Goal: Find specific page/section: Find specific page/section

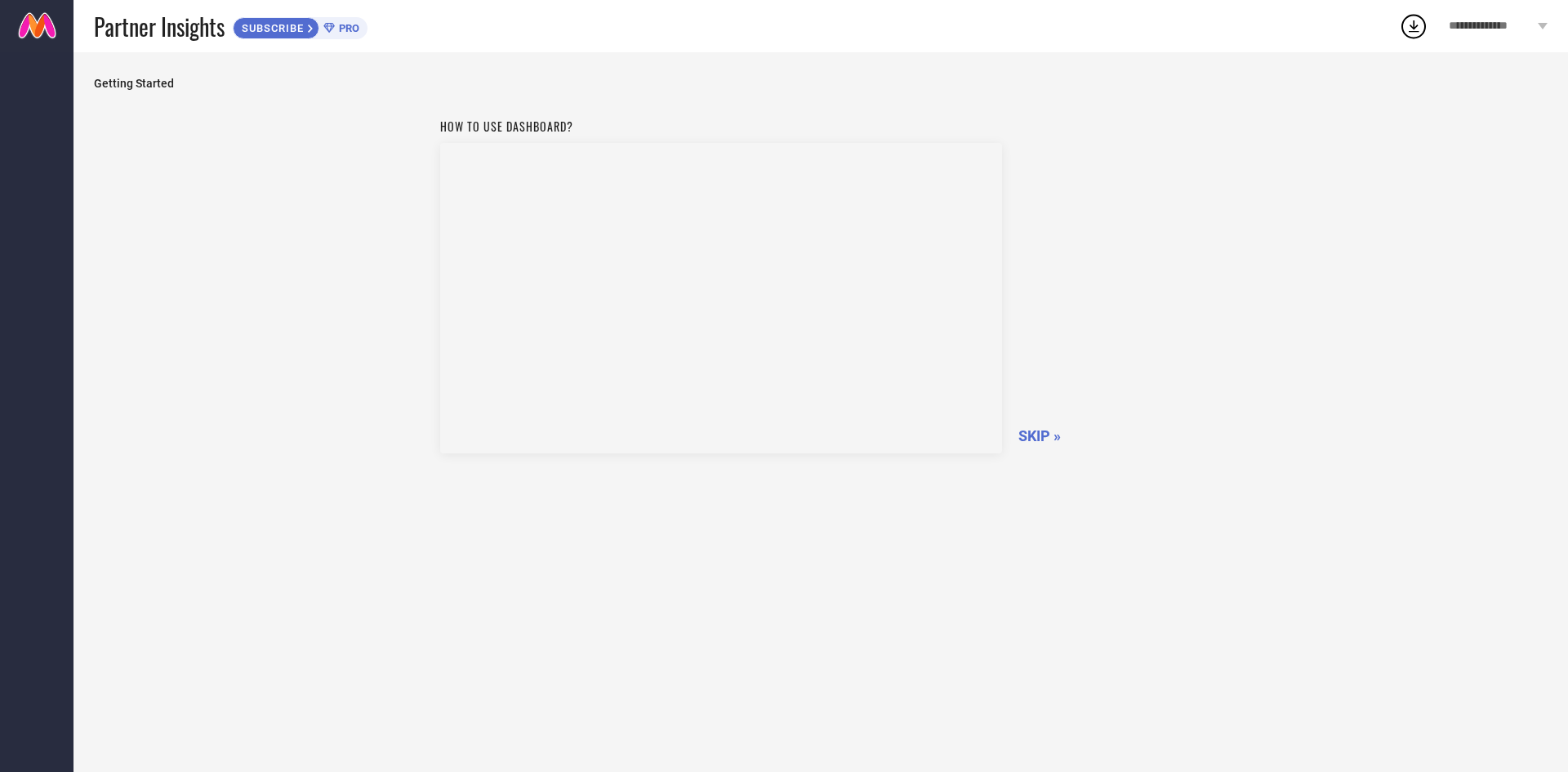
click at [1050, 434] on span "SKIP »" at bounding box center [1039, 435] width 43 height 17
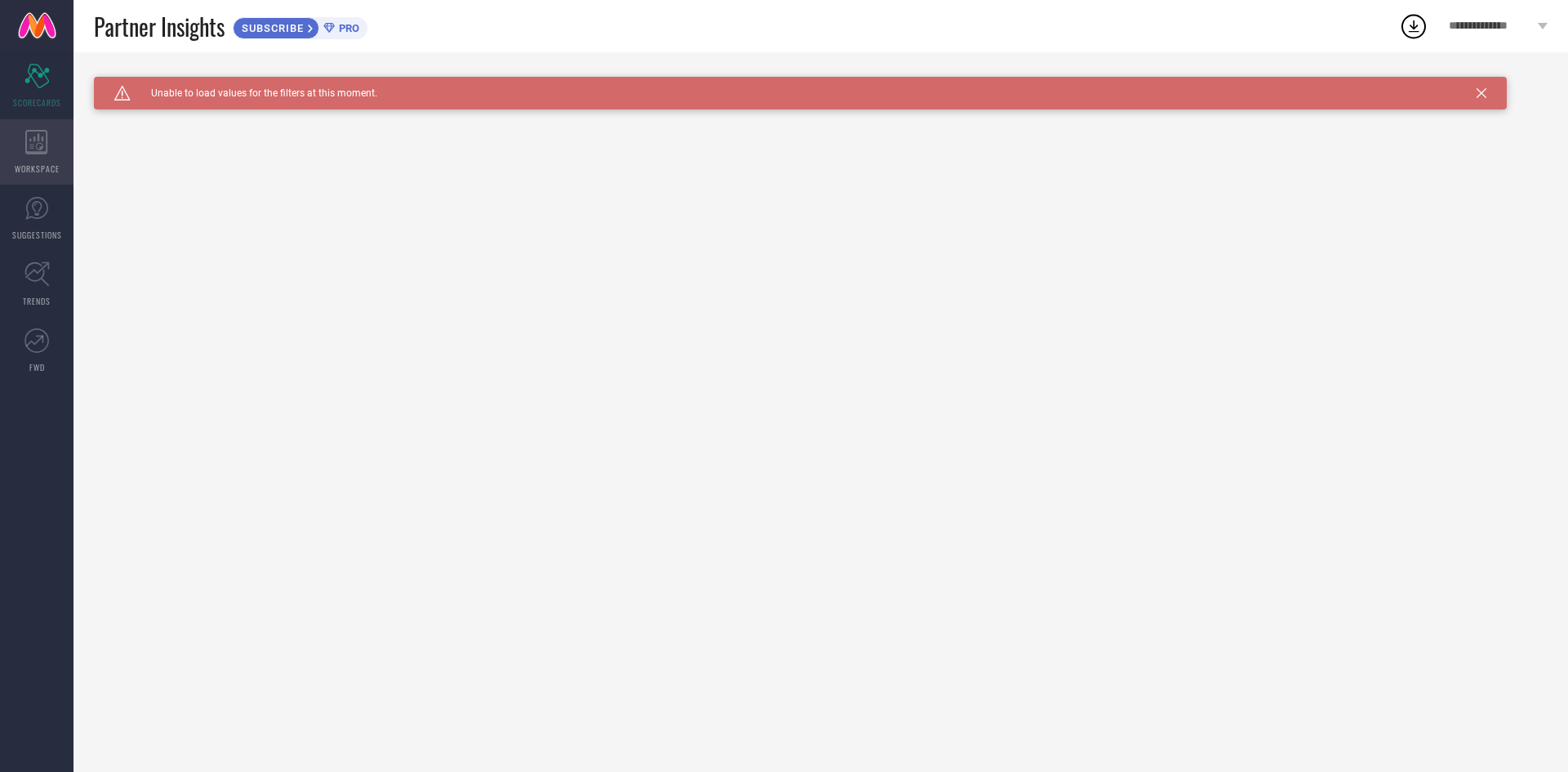
drag, startPoint x: 46, startPoint y: 153, endPoint x: 55, endPoint y: 156, distance: 9.5
click at [46, 154] on div "WORKSPACE" at bounding box center [37, 151] width 73 height 65
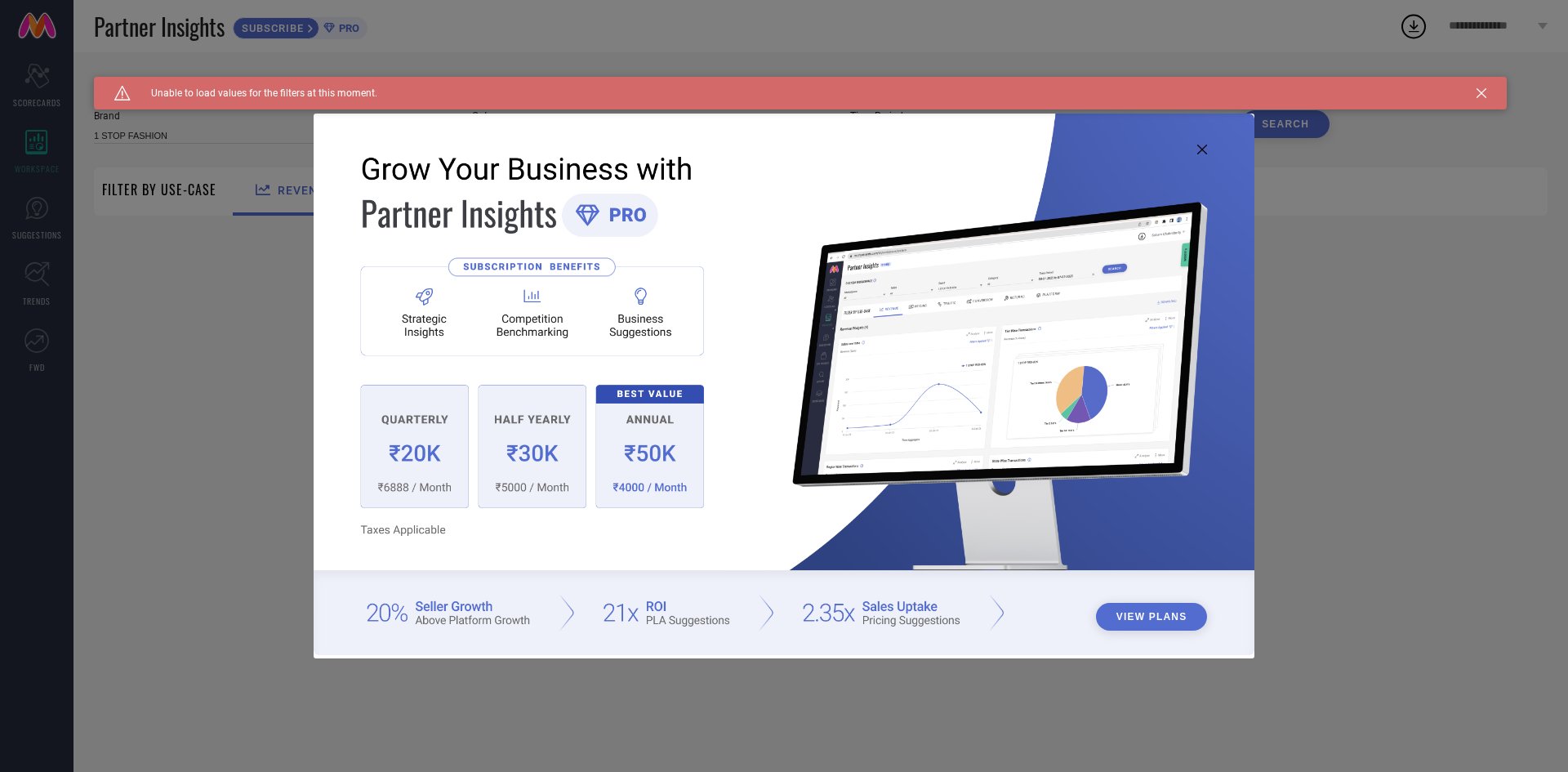
type input "1 STOP FASHION"
type input "All"
click at [1486, 437] on div "View Plans" at bounding box center [784, 386] width 1568 height 772
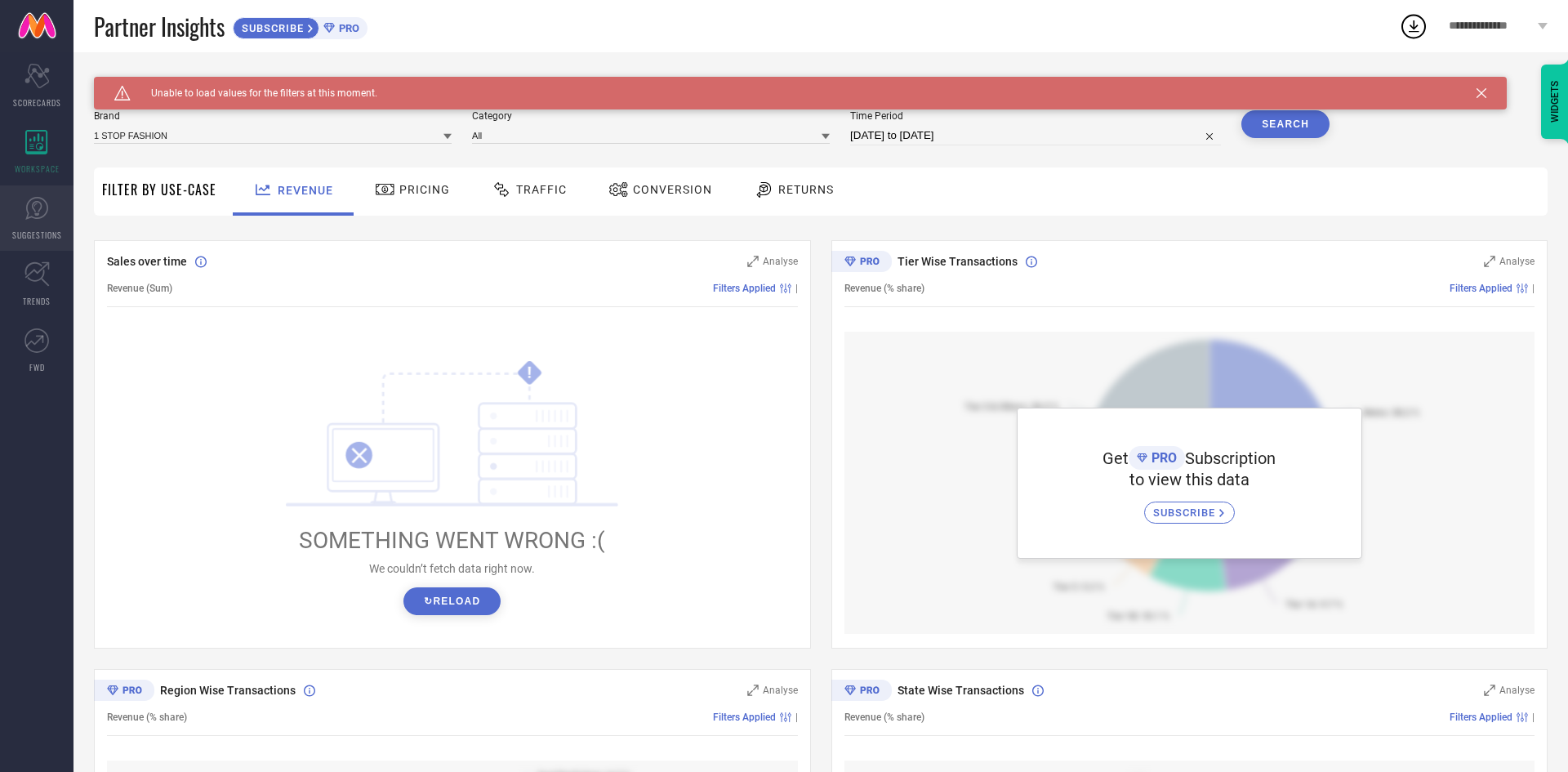
click at [45, 217] on icon at bounding box center [37, 208] width 25 height 25
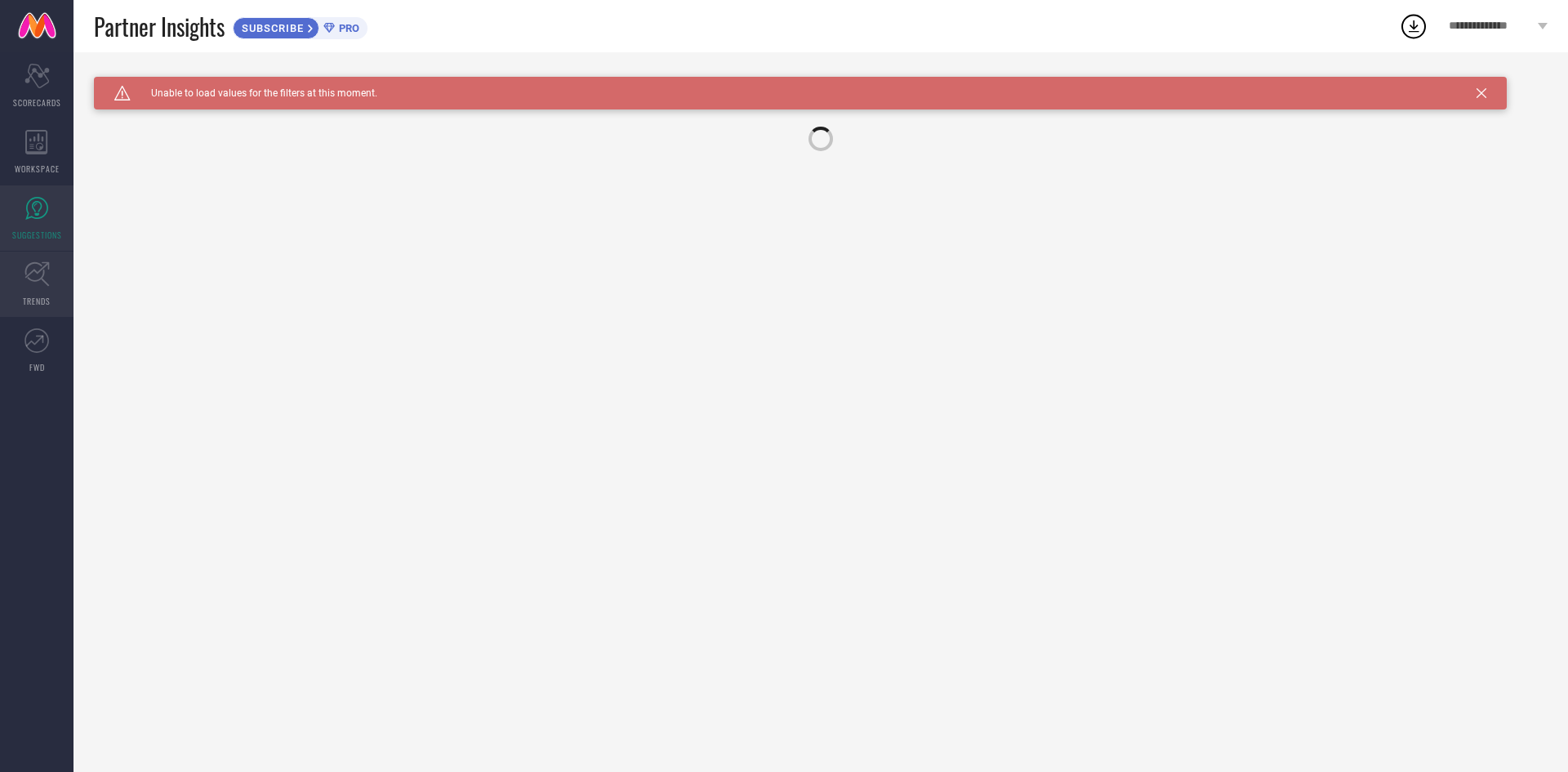
click at [32, 303] on span "TRENDS" at bounding box center [37, 301] width 28 height 12
click at [28, 71] on icon at bounding box center [37, 75] width 25 height 25
